Goal: Task Accomplishment & Management: Manage account settings

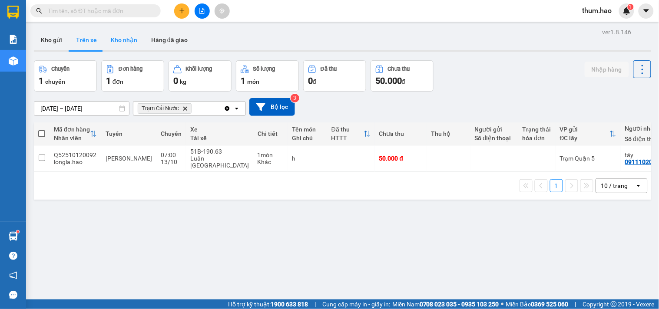
click at [126, 46] on button "Kho nhận" at bounding box center [124, 40] width 40 height 21
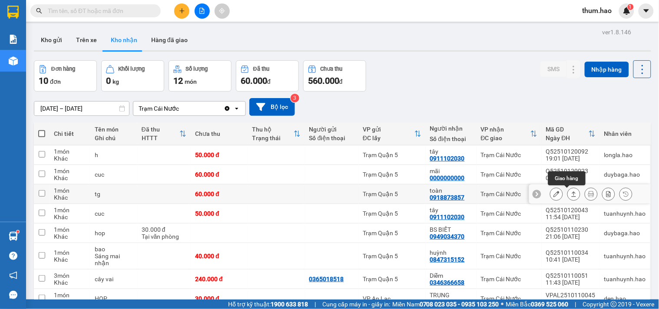
click at [568, 189] on button at bounding box center [574, 194] width 12 height 15
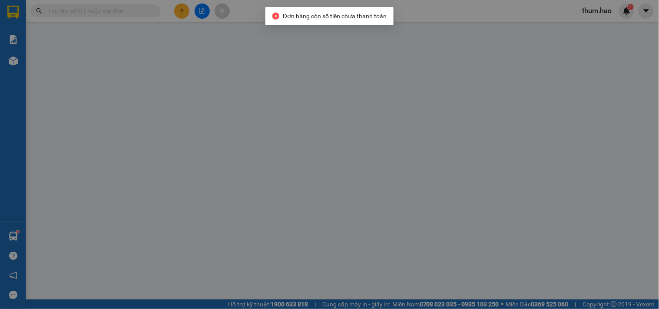
type input "0918873857"
type input "toàn"
type input "60.000"
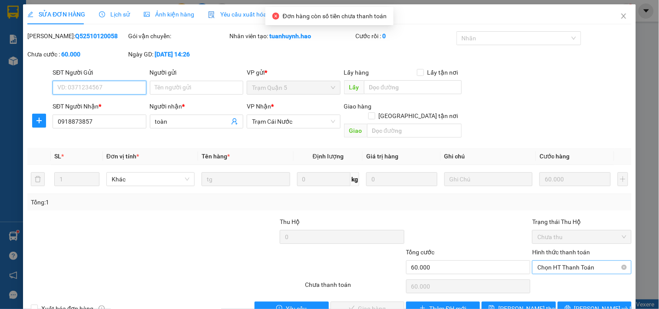
click at [556, 261] on span "Chọn HT Thanh Toán" at bounding box center [581, 267] width 89 height 13
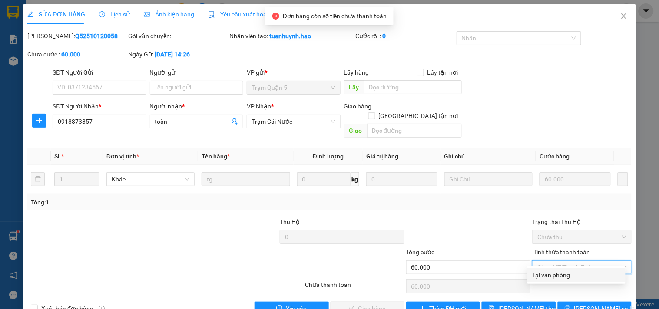
click at [549, 271] on div "Tại văn phòng" at bounding box center [577, 276] width 88 height 10
type input "0"
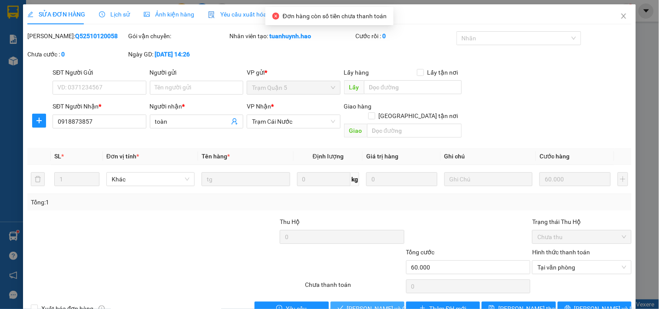
click at [365, 305] on button "[PERSON_NAME] và Giao hàng" at bounding box center [368, 309] width 74 height 14
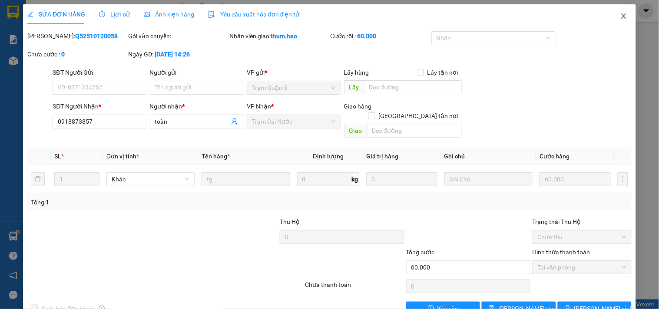
click at [621, 18] on icon "close" at bounding box center [623, 15] width 5 height 5
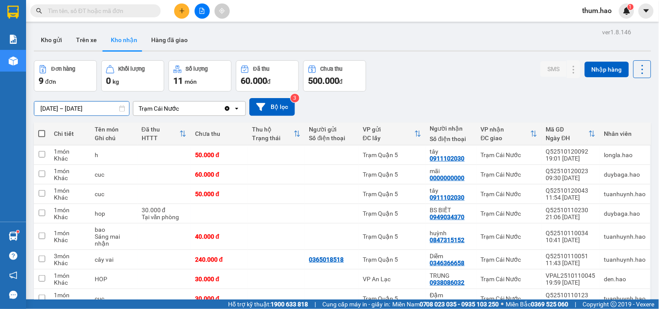
click at [44, 106] on input "[DATE] – [DATE]" at bounding box center [81, 109] width 95 height 14
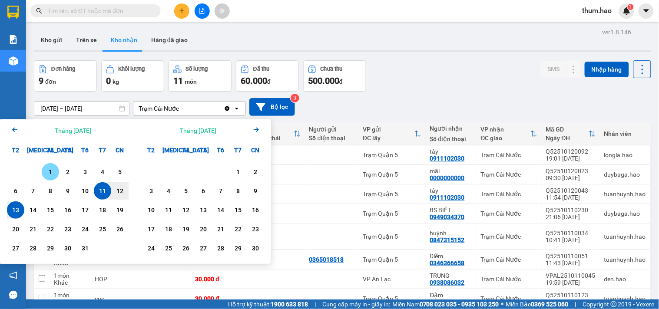
click at [52, 168] on div "1" at bounding box center [50, 172] width 12 height 10
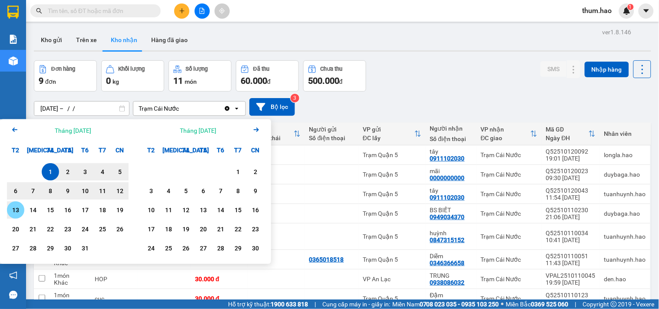
click at [12, 212] on div "13" at bounding box center [16, 210] width 12 height 10
type input "[DATE] – [DATE]"
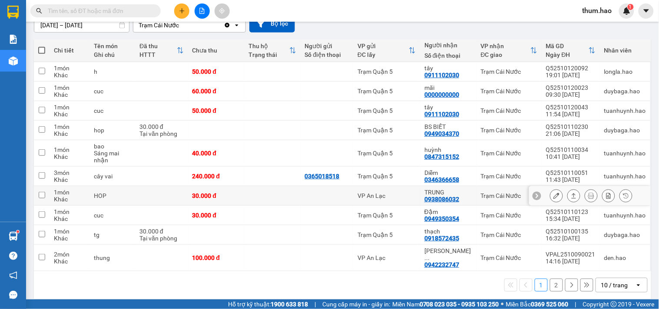
scroll to position [84, 0]
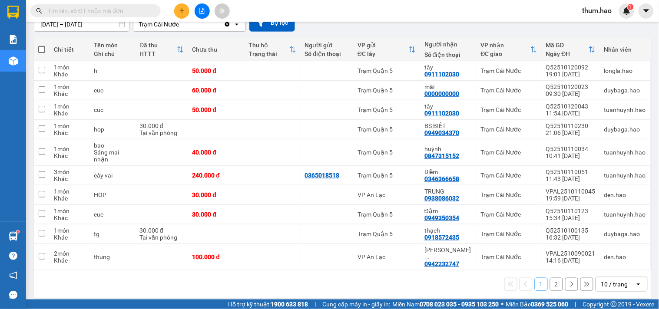
click at [551, 278] on button "2" at bounding box center [556, 284] width 13 height 13
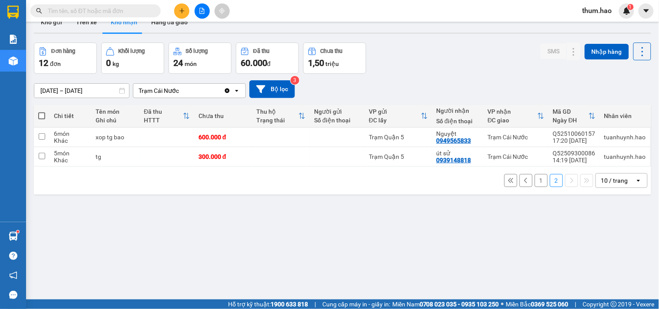
scroll to position [0, 0]
